Goal: Information Seeking & Learning: Compare options

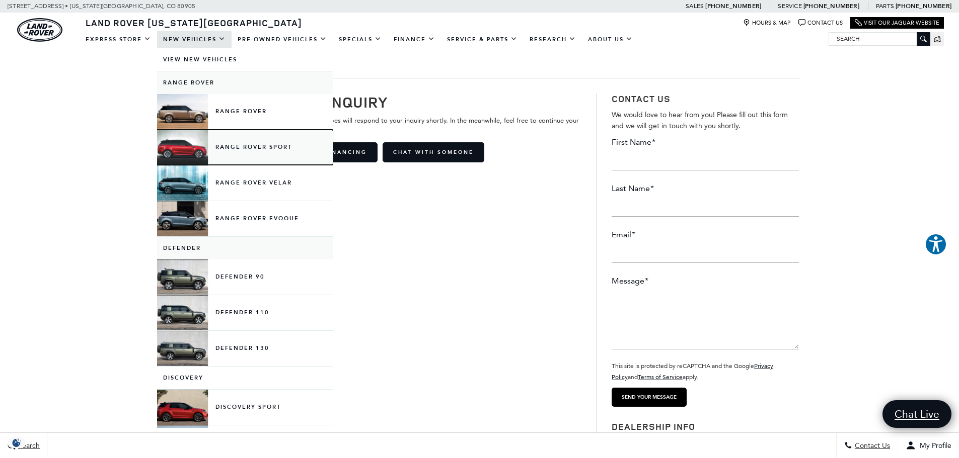
click at [268, 152] on link "Range Rover Sport" at bounding box center [245, 147] width 176 height 35
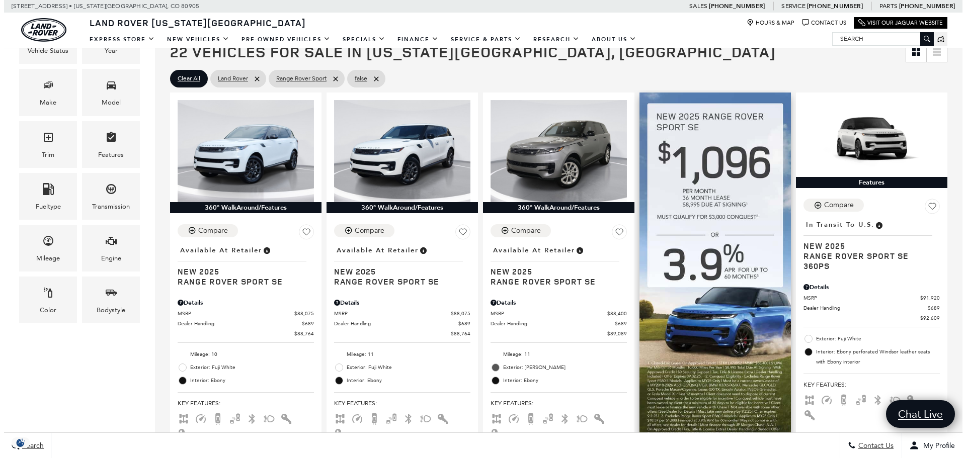
scroll to position [252, 0]
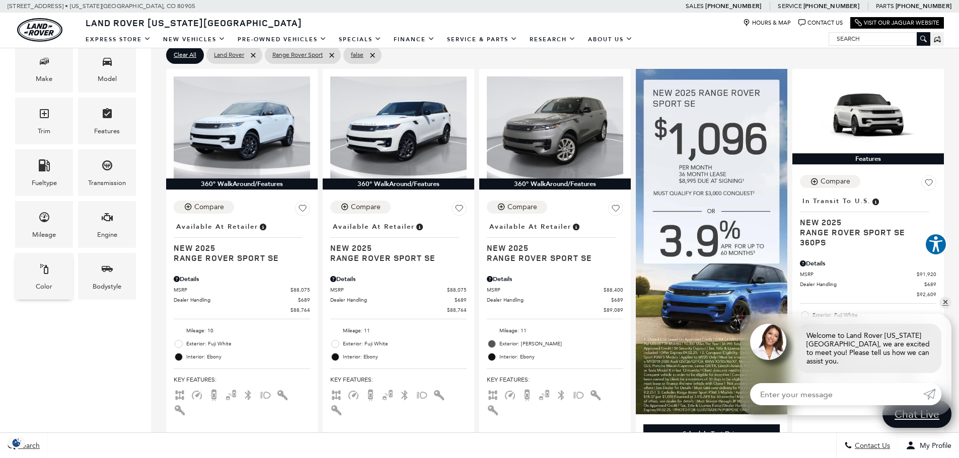
click at [61, 262] on div "Color" at bounding box center [44, 276] width 58 height 47
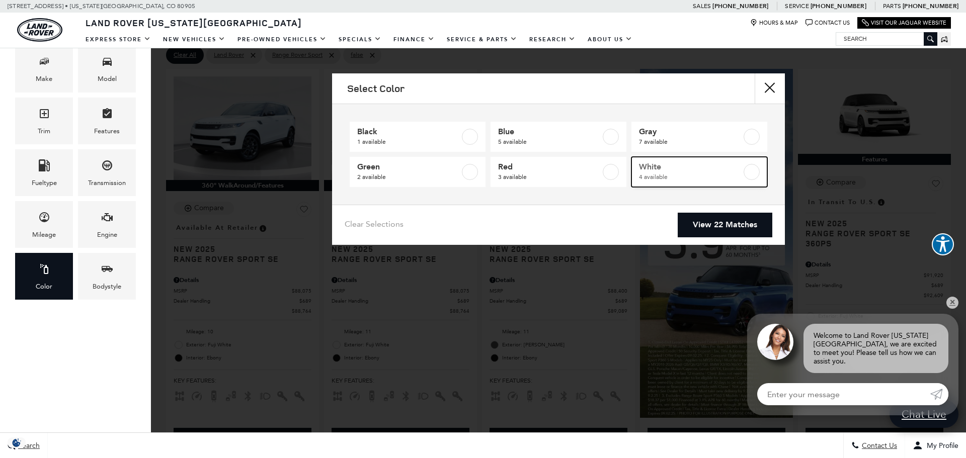
click at [701, 164] on span "White" at bounding box center [690, 167] width 103 height 10
type input "$93,834"
checkbox input "true"
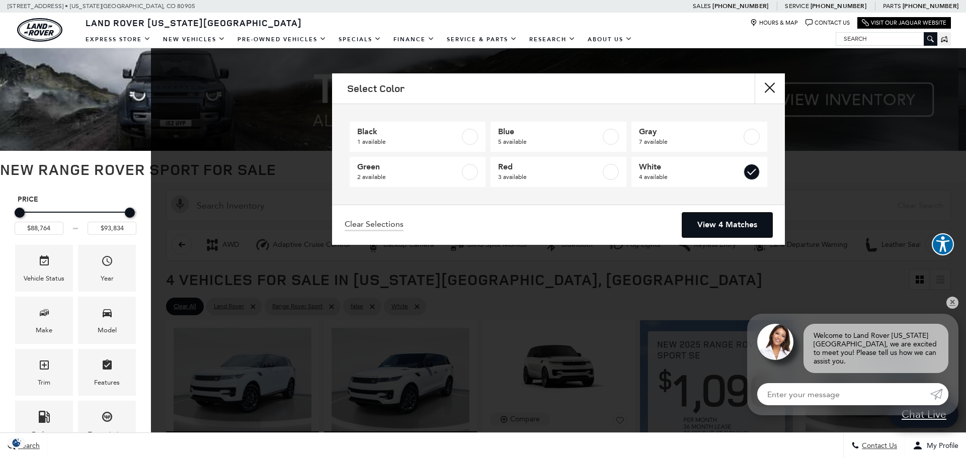
click at [729, 222] on link "View 4 Matches" at bounding box center [727, 225] width 90 height 25
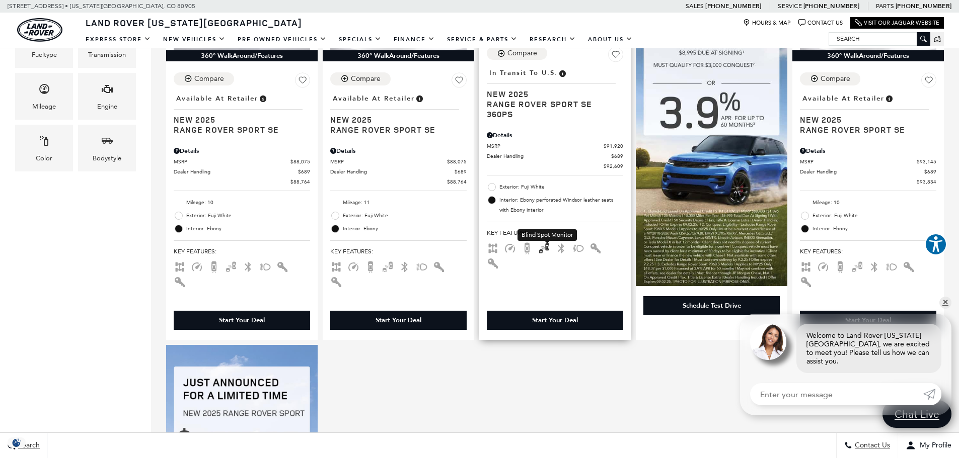
scroll to position [201, 0]
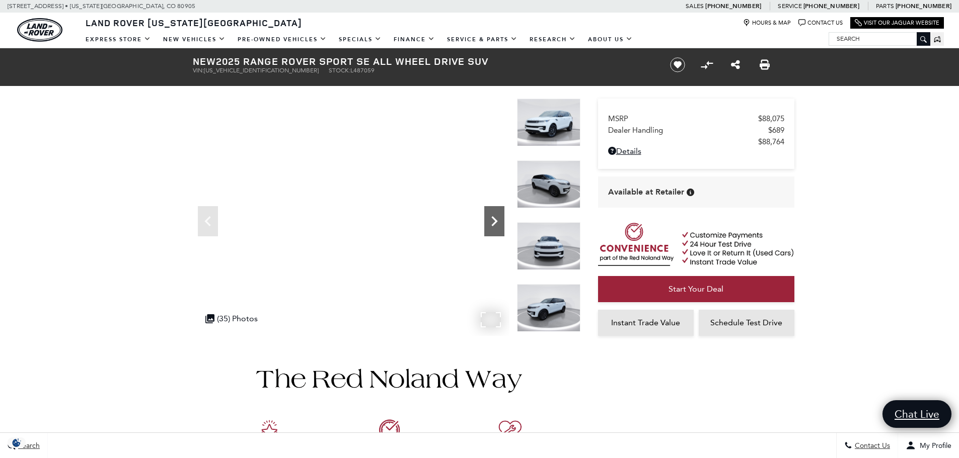
click at [496, 218] on icon "Next" at bounding box center [494, 221] width 20 height 20
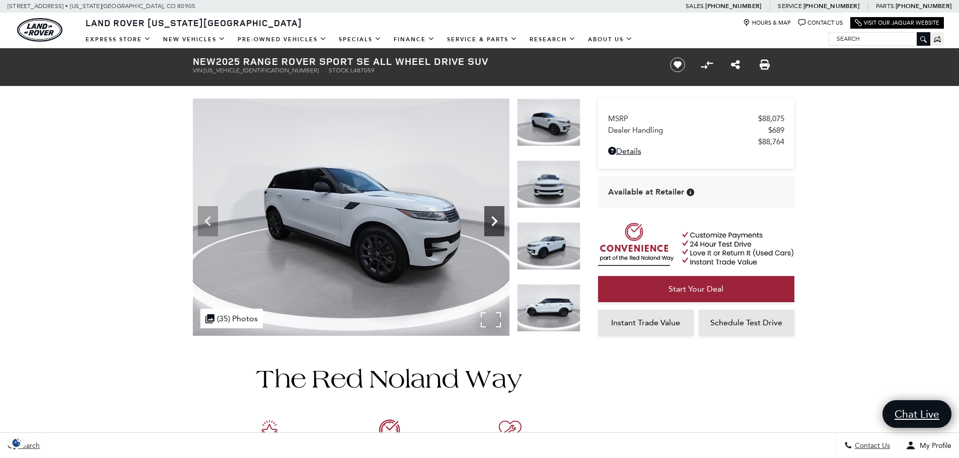
click at [495, 218] on icon "Next" at bounding box center [494, 221] width 20 height 20
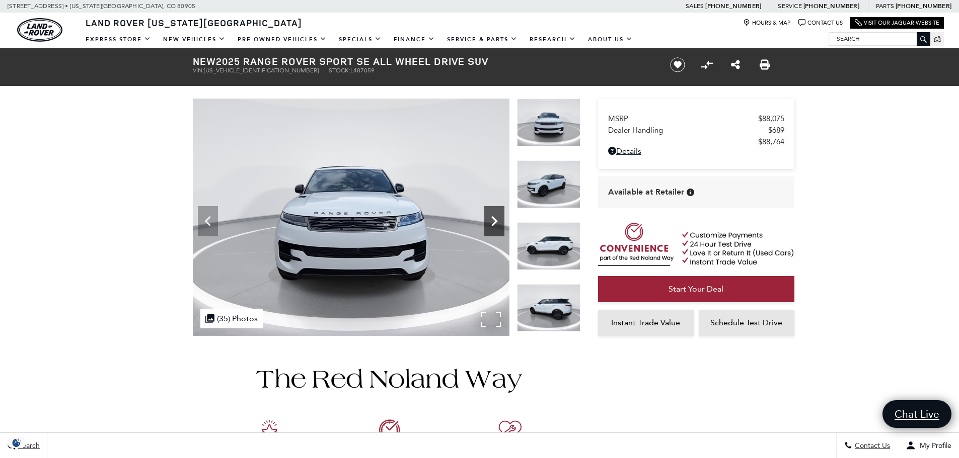
click at [495, 218] on icon "Next" at bounding box center [494, 221] width 20 height 20
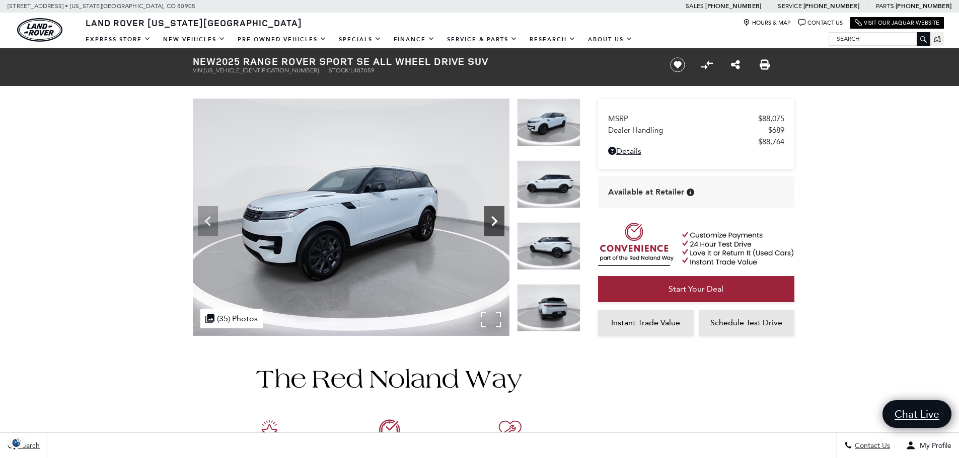
click at [495, 218] on icon "Next" at bounding box center [494, 221] width 20 height 20
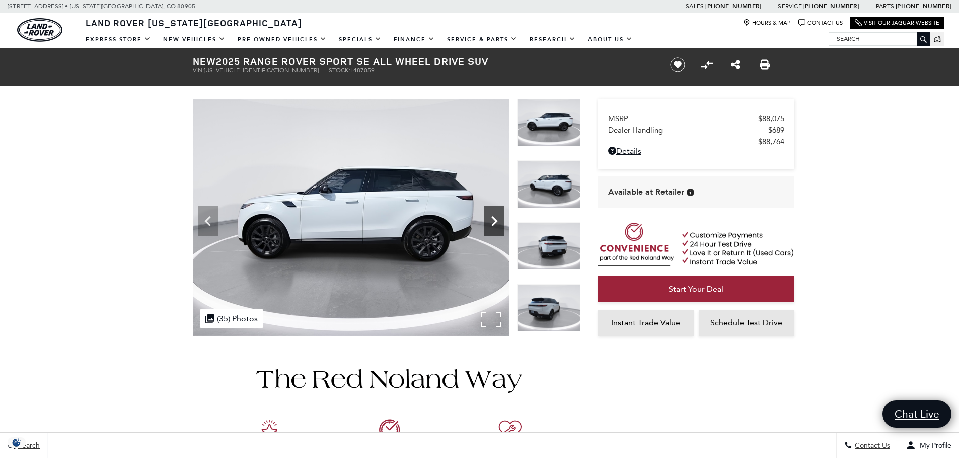
click at [492, 215] on icon "Next" at bounding box center [494, 221] width 20 height 20
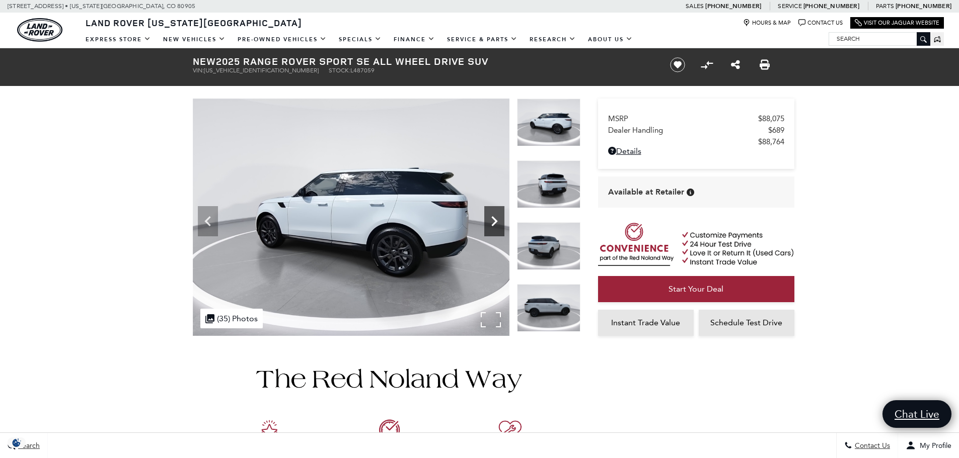
click at [492, 215] on icon "Next" at bounding box center [494, 221] width 20 height 20
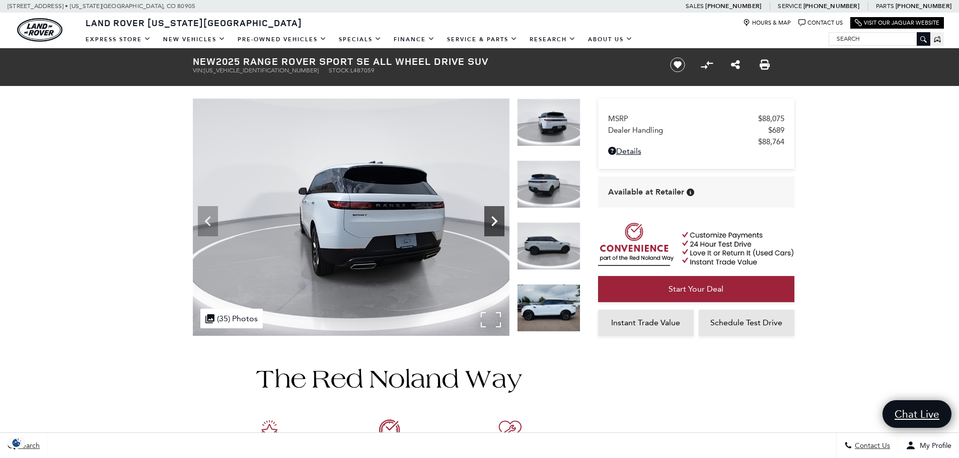
click at [492, 215] on icon "Next" at bounding box center [494, 221] width 20 height 20
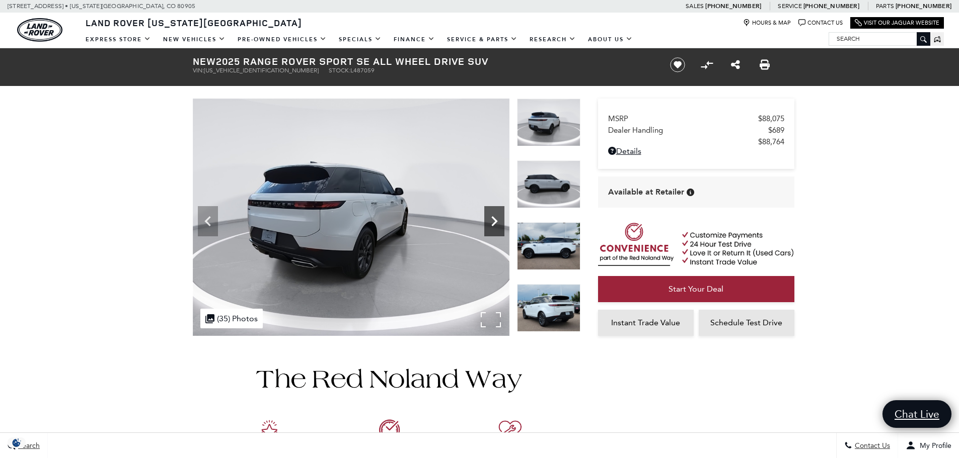
click at [492, 215] on icon "Next" at bounding box center [494, 221] width 20 height 20
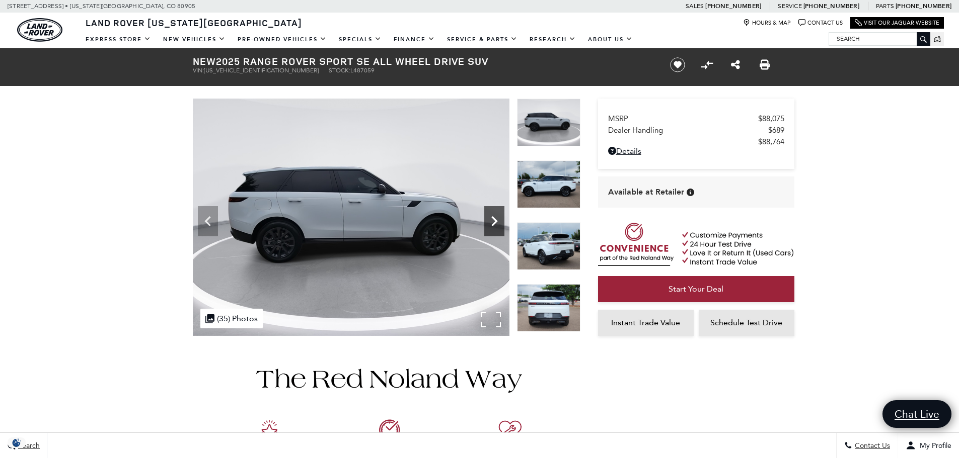
click at [492, 215] on icon "Next" at bounding box center [494, 221] width 20 height 20
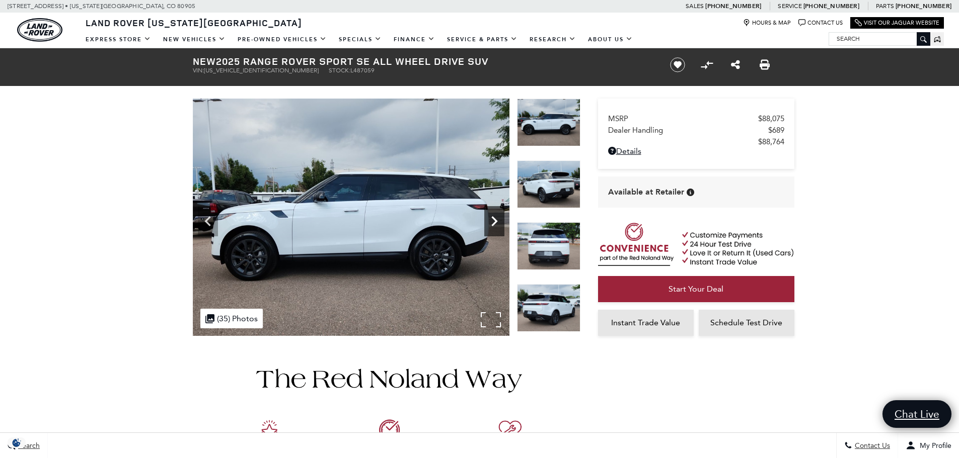
click at [492, 215] on icon "Next" at bounding box center [494, 221] width 20 height 20
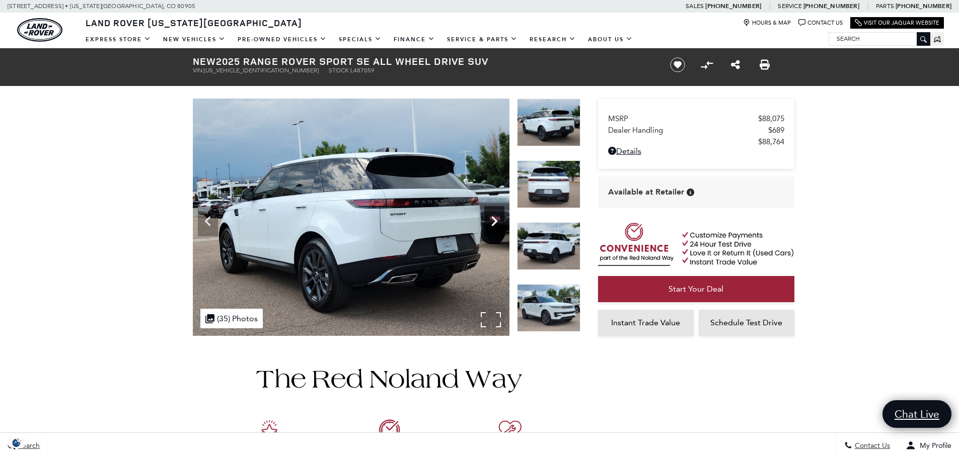
click at [492, 215] on icon "Next" at bounding box center [494, 221] width 20 height 20
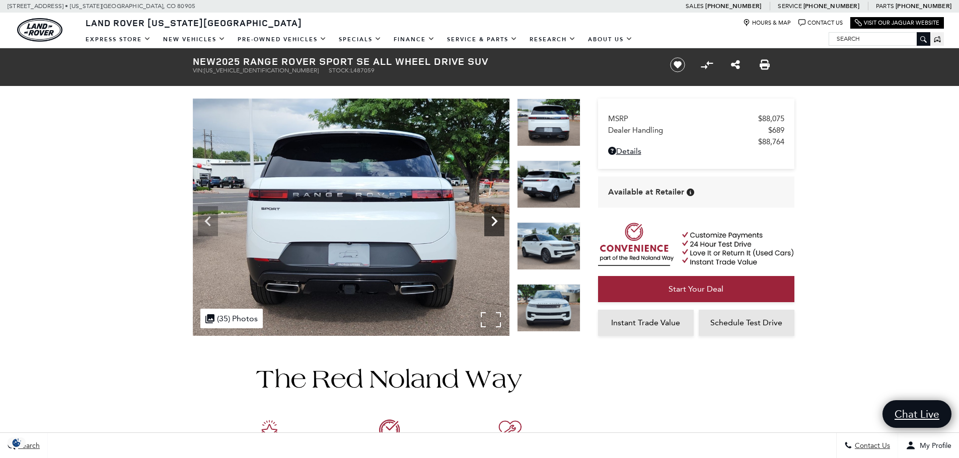
click at [492, 215] on icon "Next" at bounding box center [494, 221] width 20 height 20
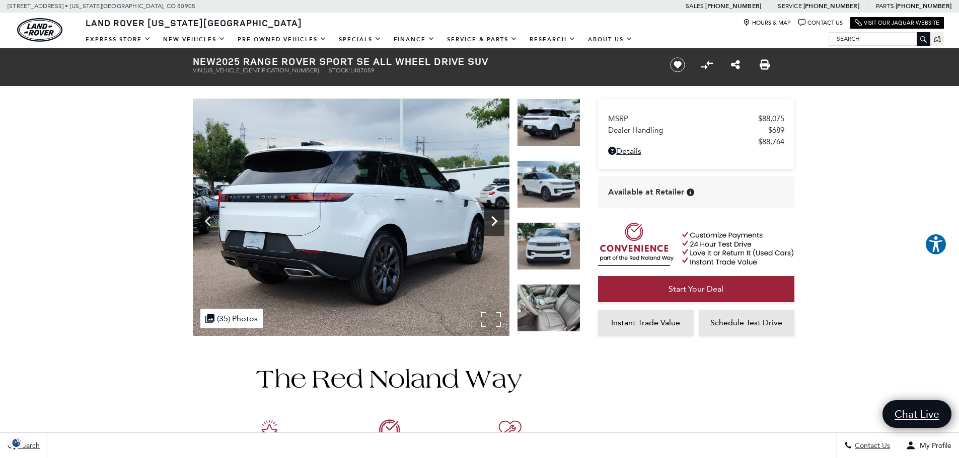
click at [492, 215] on icon "Next" at bounding box center [494, 221] width 20 height 20
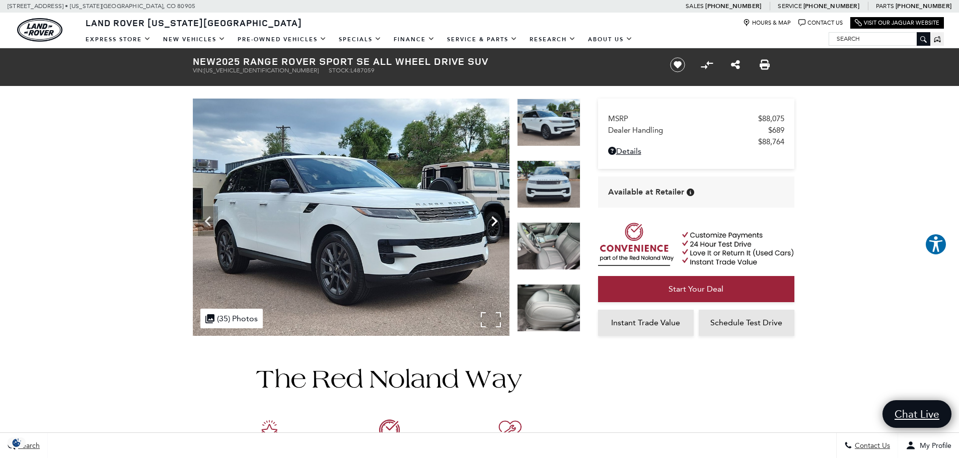
click at [492, 215] on icon "Next" at bounding box center [494, 221] width 20 height 20
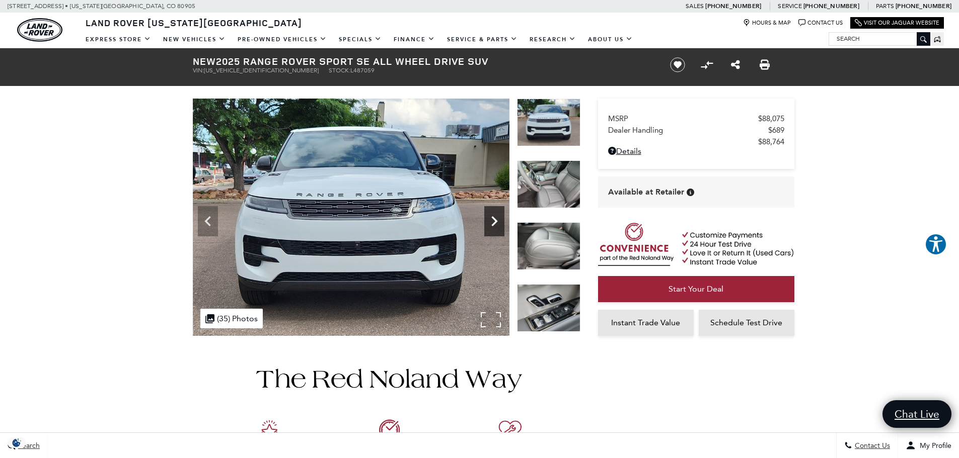
click at [492, 215] on icon "Next" at bounding box center [494, 221] width 20 height 20
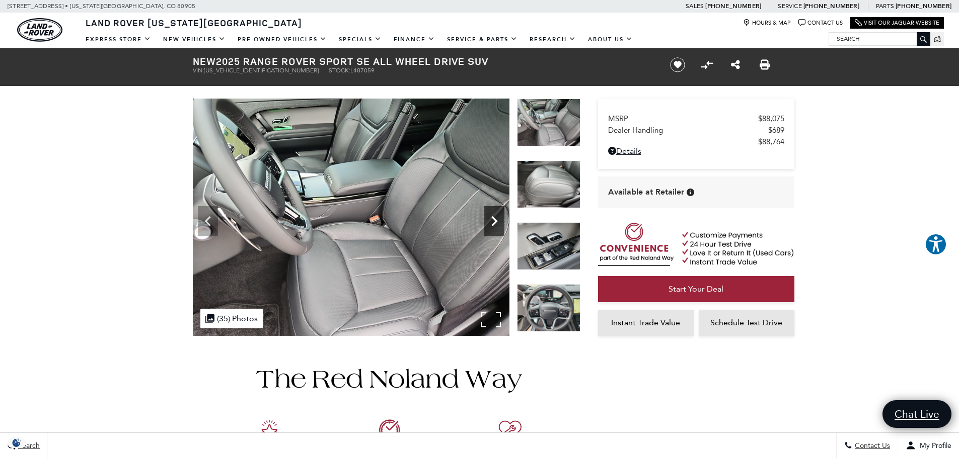
click at [492, 215] on icon "Next" at bounding box center [494, 221] width 20 height 20
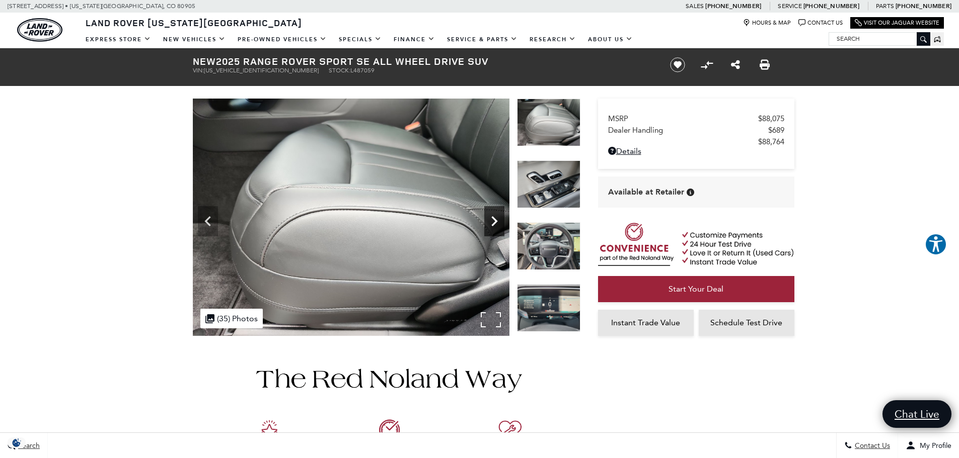
click at [492, 215] on icon "Next" at bounding box center [494, 221] width 20 height 20
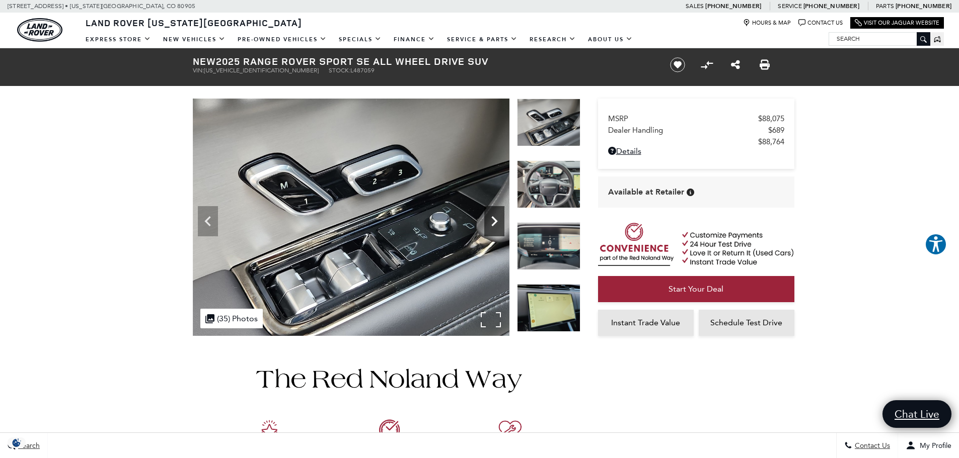
click at [492, 215] on icon "Next" at bounding box center [494, 221] width 20 height 20
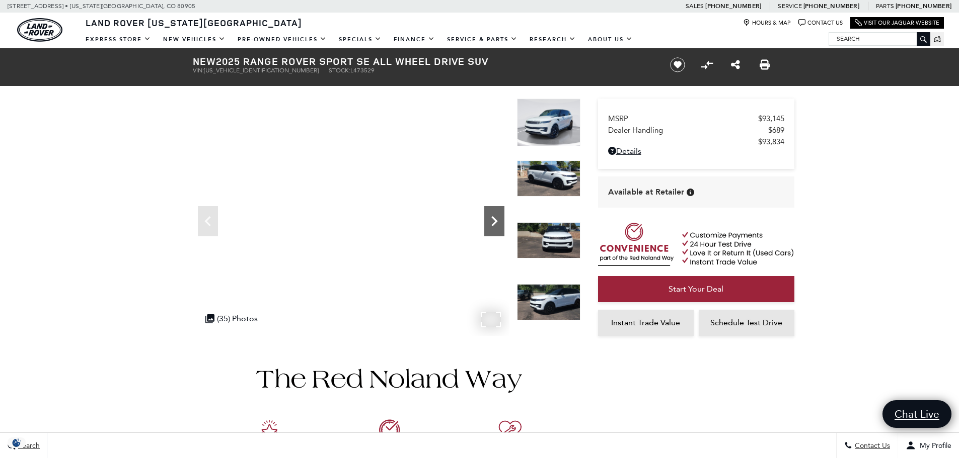
click at [491, 218] on icon "Next" at bounding box center [494, 221] width 20 height 20
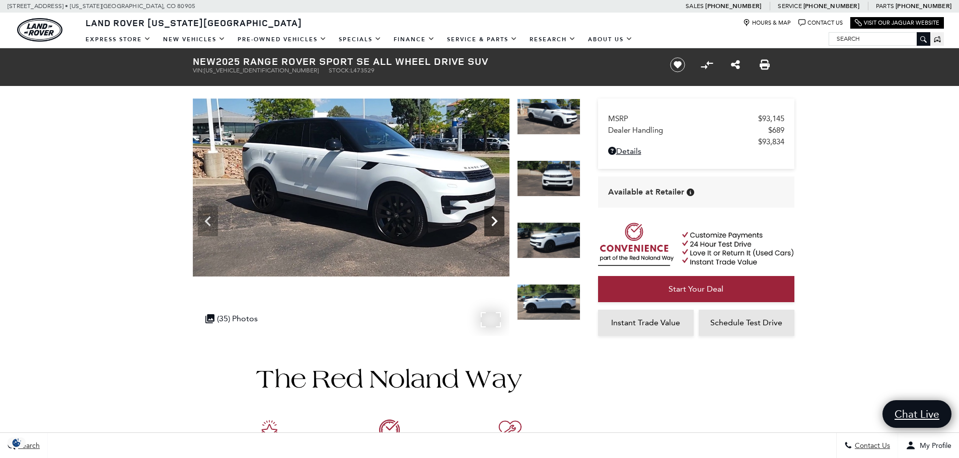
click at [491, 218] on icon "Next" at bounding box center [494, 221] width 20 height 20
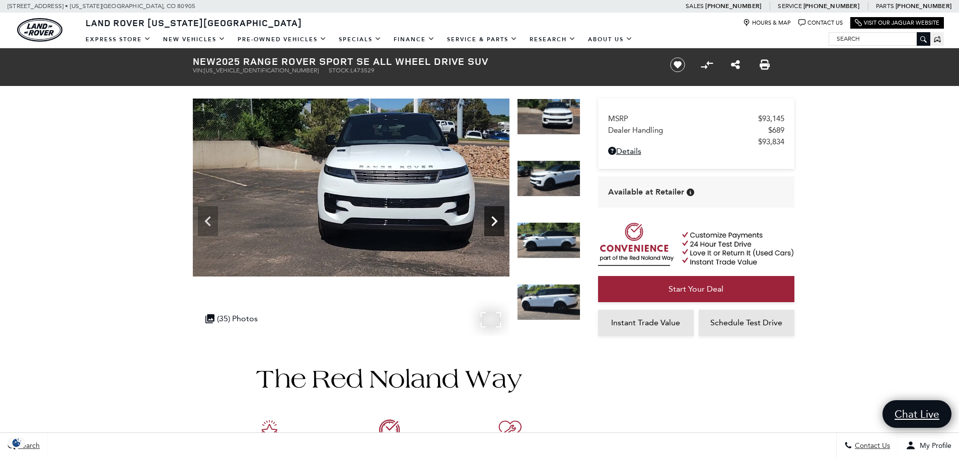
click at [491, 218] on icon "Next" at bounding box center [494, 221] width 20 height 20
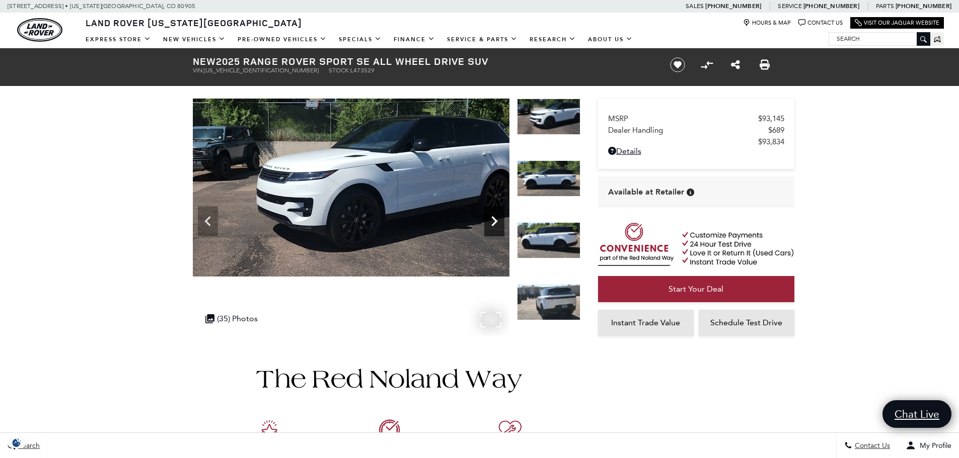
click at [491, 218] on icon "Next" at bounding box center [494, 221] width 20 height 20
